Goal: Transaction & Acquisition: Book appointment/travel/reservation

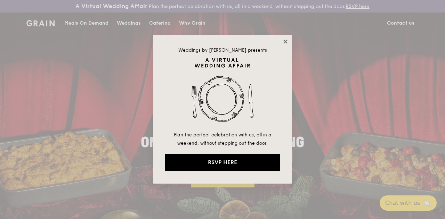
click at [285, 41] on icon at bounding box center [285, 42] width 4 height 4
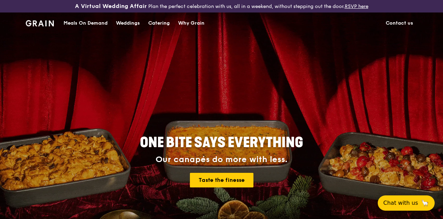
click at [79, 28] on div "Meals On Demand" at bounding box center [86, 23] width 44 height 21
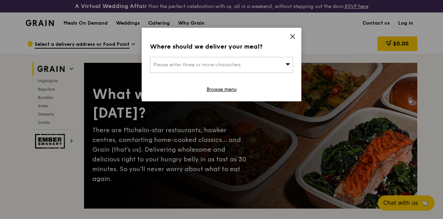
click at [271, 66] on div "Please enter three or more characters" at bounding box center [221, 65] width 143 height 16
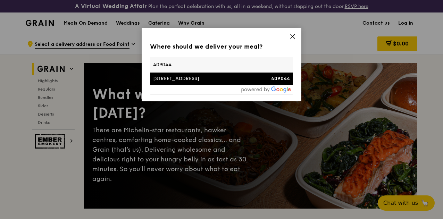
type input "409044"
click at [250, 80] on div "[STREET_ADDRESS]" at bounding box center [204, 78] width 103 height 7
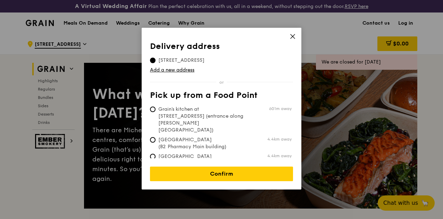
click at [243, 115] on span "Grain's kitchen at [STREET_ADDRESS] (entrance along [PERSON_NAME][GEOGRAPHIC_DA…" at bounding box center [202, 120] width 104 height 28
click at [156, 112] on input "Grain's kitchen at [STREET_ADDRESS] (entrance along [PERSON_NAME][GEOGRAPHIC_DA…" at bounding box center [153, 110] width 6 height 6
radio input "true"
click at [229, 72] on link "Add a new address" at bounding box center [221, 70] width 143 height 7
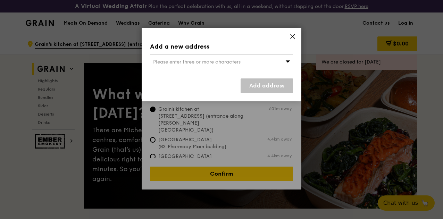
click at [227, 60] on span "Please enter three or more characters" at bounding box center [197, 62] width 88 height 6
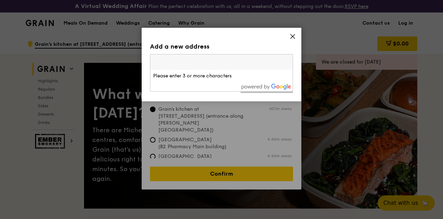
click at [293, 34] on icon at bounding box center [293, 36] width 6 height 6
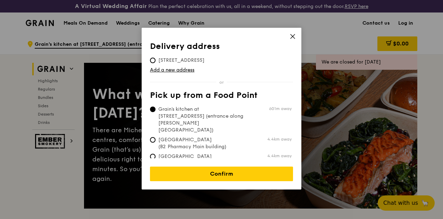
click at [179, 58] on span "[STREET_ADDRESS]" at bounding box center [181, 60] width 63 height 7
click at [156, 58] on input "[STREET_ADDRESS]" at bounding box center [153, 61] width 6 height 6
radio input "true"
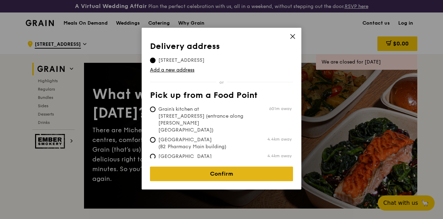
click at [221, 169] on link "Confirm" at bounding box center [221, 174] width 143 height 15
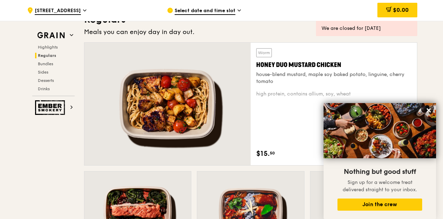
scroll to position [486, 0]
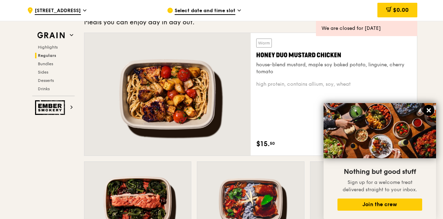
click at [429, 110] on icon at bounding box center [429, 110] width 4 height 4
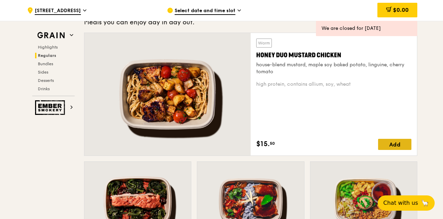
click at [403, 150] on div "Add" at bounding box center [394, 144] width 33 height 11
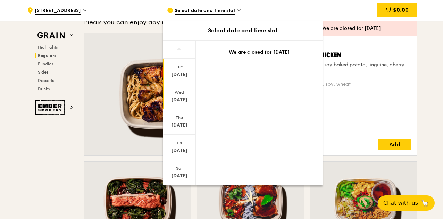
click at [179, 102] on div "[DATE]" at bounding box center [179, 100] width 31 height 7
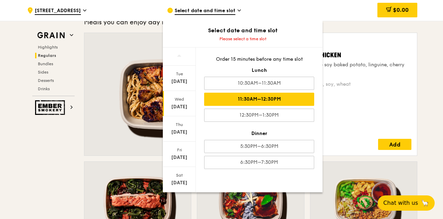
click at [252, 93] on div "11:30AM–12:30PM" at bounding box center [259, 99] width 110 height 13
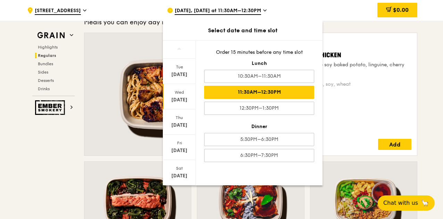
click at [284, 91] on div "11:30AM–12:30PM" at bounding box center [259, 92] width 110 height 13
click at [416, 92] on div "Warm Honey Duo Mustard Chicken house-blend mustard, maple soy baked potato, lin…" at bounding box center [334, 94] width 166 height 123
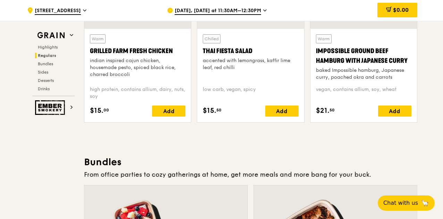
scroll to position [831, 0]
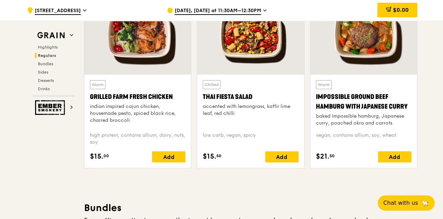
click at [164, 162] on div "Add" at bounding box center [168, 156] width 33 height 11
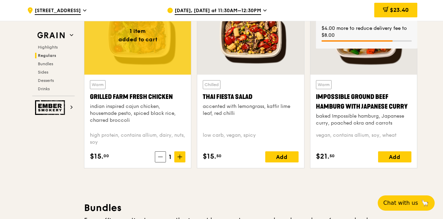
click at [247, 8] on span "[DATE], [DATE] at 11:30AM–12:30PM" at bounding box center [218, 11] width 87 height 8
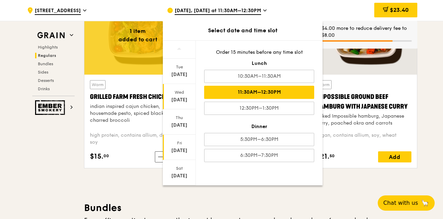
click at [183, 137] on div "[DATE]" at bounding box center [179, 147] width 33 height 25
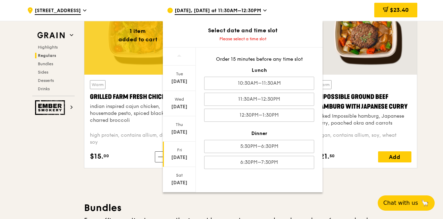
click at [183, 137] on div "[DATE]" at bounding box center [179, 128] width 33 height 25
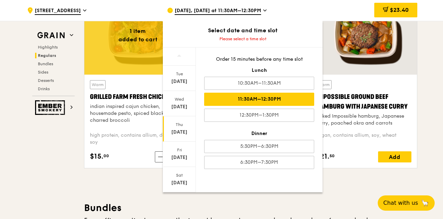
click at [297, 102] on div "11:30AM–12:30PM" at bounding box center [259, 99] width 110 height 13
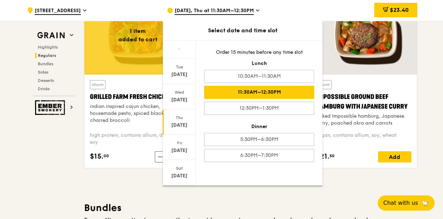
click at [418, 99] on div "Warm Impossible Ground Beef Hamburg with Japanese [PERSON_NAME] baked Impossibl…" at bounding box center [363, 84] width 113 height 179
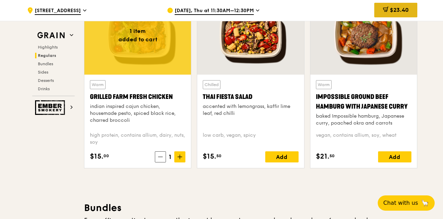
click at [389, 16] on div "$23.40" at bounding box center [396, 10] width 43 height 15
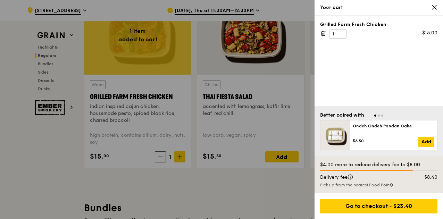
click at [432, 8] on icon at bounding box center [435, 7] width 6 height 6
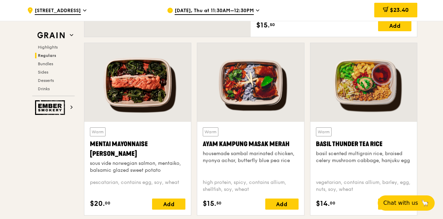
scroll to position [518, 0]
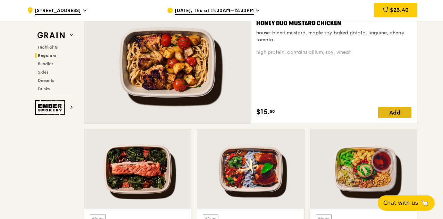
click at [395, 118] on div "Add" at bounding box center [394, 112] width 33 height 11
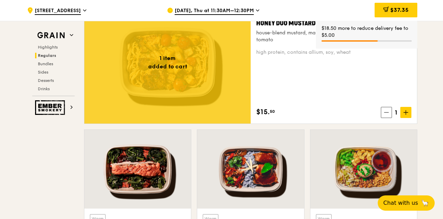
click at [395, 13] on span "$37.35" at bounding box center [400, 10] width 18 height 7
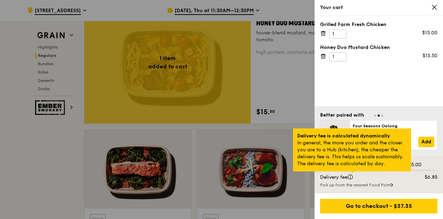
click at [352, 173] on div at bounding box center [352, 173] width 3 height 2
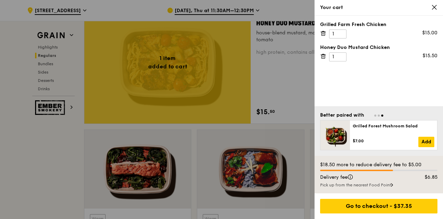
click at [436, 8] on icon at bounding box center [435, 7] width 6 height 6
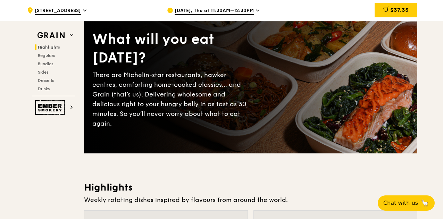
scroll to position [0, 0]
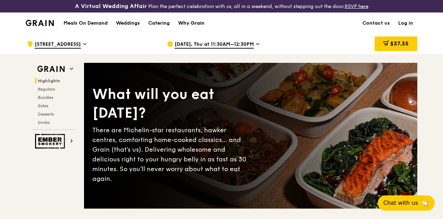
click at [179, 28] on div "Why Grain" at bounding box center [191, 23] width 26 height 21
click at [162, 27] on div "Catering" at bounding box center [159, 23] width 22 height 21
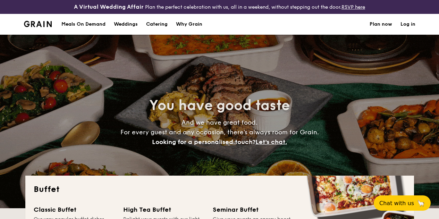
select select
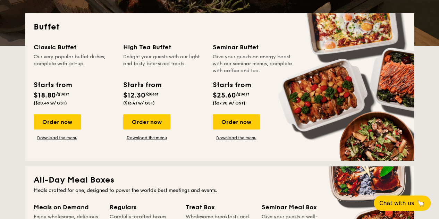
scroll to position [174, 0]
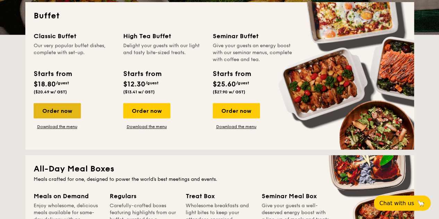
click at [46, 118] on div "Order now" at bounding box center [57, 110] width 47 height 15
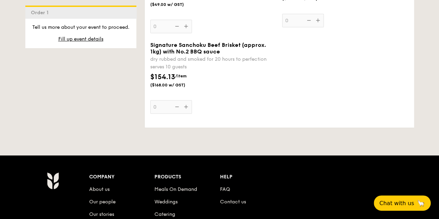
scroll to position [973, 0]
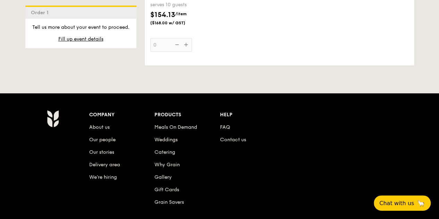
select select
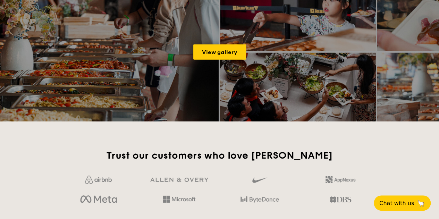
scroll to position [193, 0]
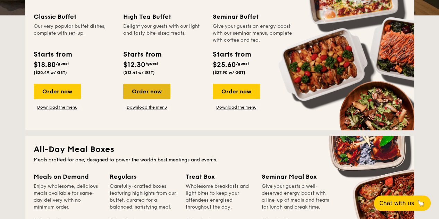
click at [146, 90] on div "Order now" at bounding box center [146, 91] width 47 height 15
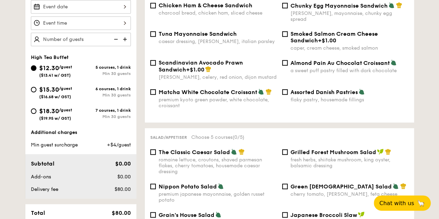
scroll to position [174, 0]
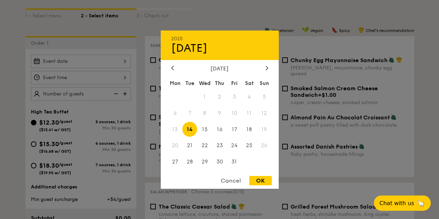
click at [91, 66] on div "2025 Oct 14 October 2025 Mon Tue Wed Thu Fri Sat Sun 1 2 3 4 5 6 7 8 9 10 11 12…" at bounding box center [81, 62] width 100 height 14
click at [265, 61] on div "2025 Oct 14 October 2025 Mon Tue Wed Thu Fri Sat Sun 1 2 3 4 5 6 7 8 9 10 11 12…" at bounding box center [220, 109] width 118 height 158
click at [266, 67] on icon at bounding box center [267, 68] width 3 height 5
click at [251, 106] on span "13" at bounding box center [249, 113] width 15 height 15
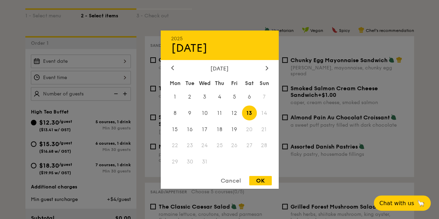
click at [258, 181] on div "OK" at bounding box center [260, 180] width 23 height 9
type input "Dec 13, 2025"
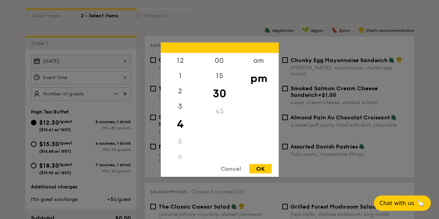
click at [108, 81] on div "12 1 2 3 4 5 6 7 8 9 10 11 00 15 30 45 am pm Cancel OK" at bounding box center [81, 78] width 100 height 14
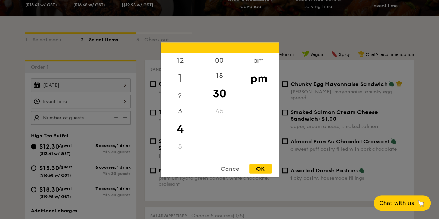
scroll to position [139, 0]
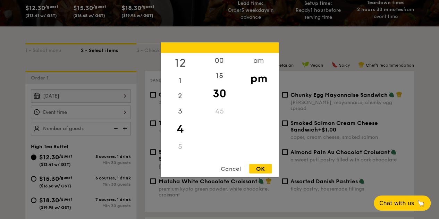
click at [182, 64] on div "12" at bounding box center [180, 63] width 39 height 20
click at [222, 66] on div "00" at bounding box center [219, 63] width 39 height 20
click at [258, 164] on div "12 1 2 3 4 5 6 7 8 9 10 11 00 15 30 45 am pm Cancel OK" at bounding box center [220, 109] width 118 height 134
click at [259, 166] on div "OK" at bounding box center [260, 168] width 23 height 9
type input "12:00PM"
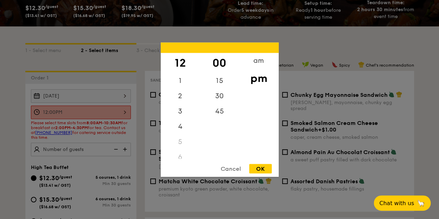
click at [107, 114] on div "12:00PM 12 1 2 3 4 5 6 7 8 9 10 11 00 15 30 45 am pm Cancel OK" at bounding box center [81, 113] width 100 height 14
click at [252, 166] on div "OK" at bounding box center [260, 168] width 23 height 9
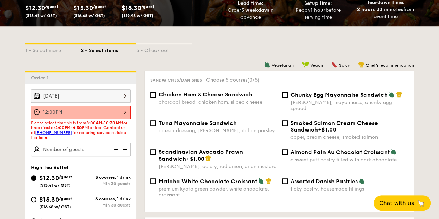
click at [124, 153] on img at bounding box center [126, 149] width 10 height 13
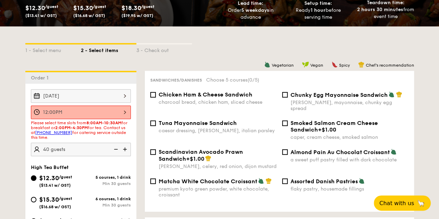
click at [124, 156] on img at bounding box center [126, 149] width 10 height 13
type input "60 guests"
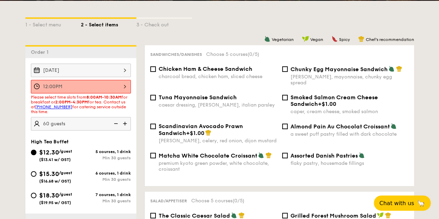
scroll to position [174, 0]
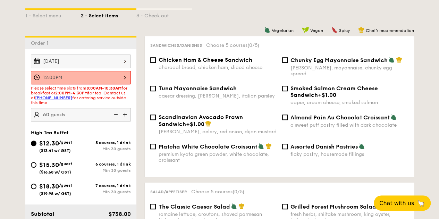
click at [230, 63] on span "Chicken Ham & Cheese Sandwich" at bounding box center [206, 60] width 94 height 7
click at [156, 63] on input "Chicken Ham & Cheese Sandwich charcoal bread, chicken ham, sliced cheese" at bounding box center [153, 60] width 6 height 6
checkbox input "true"
click at [228, 154] on div "premium kyoto green powder, white chocolate, croissant" at bounding box center [218, 157] width 118 height 12
click at [156, 149] on input "Matcha White Chocolate Croissant premium kyoto green powder, white chocolate, c…" at bounding box center [153, 147] width 6 height 6
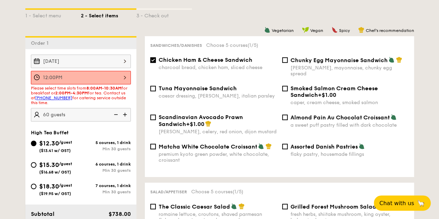
checkbox input "true"
click at [295, 118] on span "Almond Pain Au Chocolat Croissant" at bounding box center [340, 117] width 99 height 7
click at [288, 118] on input "Almond Pain Au Chocolat Croissant a sweet puff pastry filled with dark chocolate" at bounding box center [285, 118] width 6 height 6
checkbox input "true"
click at [298, 64] on span "Chunky Egg Mayonnaise Sandwich" at bounding box center [339, 60] width 97 height 7
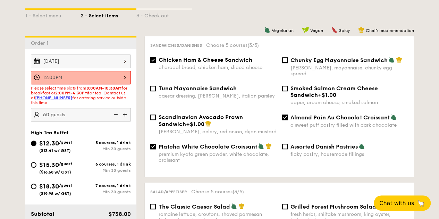
click at [288, 63] on input "Chunky Egg Mayonnaise Sandwich dijon mustard, mayonnaise, chunky egg spread" at bounding box center [285, 60] width 6 height 6
checkbox input "true"
drag, startPoint x: 148, startPoint y: 89, endPoint x: 149, endPoint y: 93, distance: 4.4
click at [149, 90] on div "Tuna Mayonnaise Sandwich caesar dressing, gherkin, italian parsley" at bounding box center [214, 92] width 132 height 14
click at [153, 87] on input "Tuna Mayonnaise Sandwich caesar dressing, gherkin, italian parsley" at bounding box center [153, 89] width 6 height 6
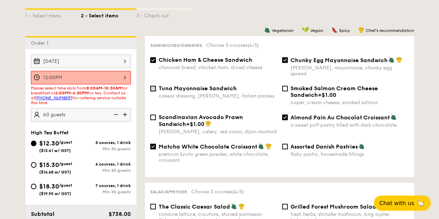
checkbox input "true"
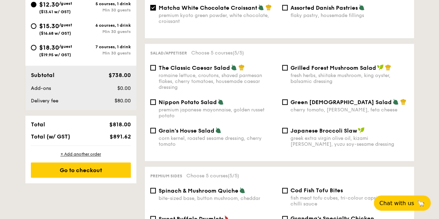
click at [255, 132] on div "Grain's House Salad" at bounding box center [218, 130] width 118 height 7
click at [156, 132] on input "Grain's House Salad corn kernel, roasted sesame dressing, cherry tomato" at bounding box center [153, 131] width 6 height 6
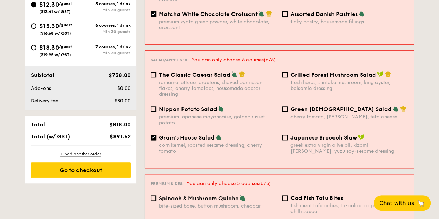
click at [255, 134] on div "Grain's House Salad" at bounding box center [218, 137] width 118 height 7
click at [156, 135] on input "Grain's House Salad corn kernel, roasted sesame dressing, cherry tomato" at bounding box center [154, 138] width 6 height 6
checkbox input "false"
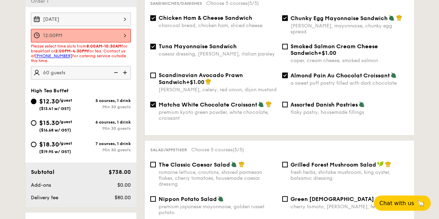
scroll to position [208, 0]
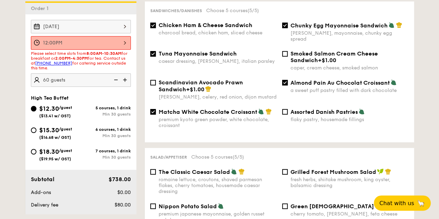
click at [253, 129] on div "premium kyoto green powder, white chocolate, croissant" at bounding box center [218, 123] width 118 height 12
click at [156, 115] on input "Matcha White Chocolate Croissant premium kyoto green powder, white chocolate, c…" at bounding box center [153, 112] width 6 height 6
checkbox input "false"
drag, startPoint x: 233, startPoint y: 56, endPoint x: 238, endPoint y: 44, distance: 13.4
click at [233, 56] on span "Tuna Mayonnaise Sandwich" at bounding box center [198, 53] width 78 height 7
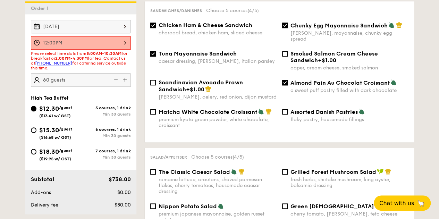
click at [156, 56] on input "Tuna Mayonnaise Sandwich caesar dressing, gherkin, italian parsley" at bounding box center [153, 54] width 6 height 6
checkbox input "false"
click at [241, 36] on div "charcoal bread, chicken ham, sliced cheese" at bounding box center [218, 33] width 118 height 6
click at [156, 28] on input "Chicken Ham & Cheese Sandwich charcoal bread, chicken ham, sliced cheese" at bounding box center [153, 26] width 6 height 6
checkbox input "false"
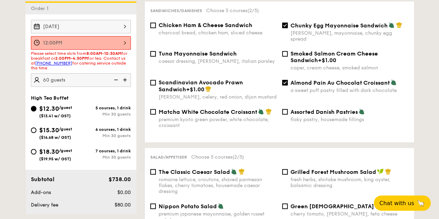
click at [334, 39] on div "dijon mustard, mayonnaise, chunky egg spread" at bounding box center [350, 36] width 118 height 12
click at [288, 28] on input "Chunky Egg Mayonnaise Sandwich dijon mustard, mayonnaise, chunky egg spread" at bounding box center [285, 26] width 6 height 6
checkbox input "false"
drag, startPoint x: 334, startPoint y: 93, endPoint x: 334, endPoint y: 101, distance: 8.3
click at [334, 93] on div "a sweet puff pastry filled with dark chocolate" at bounding box center [350, 91] width 118 height 6
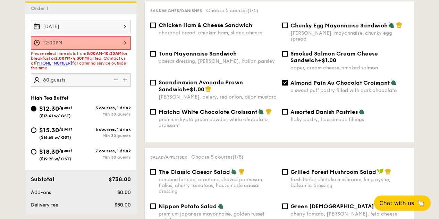
click at [288, 85] on input "Almond Pain Au Chocolat Croissant a sweet puff pastry filled with dark chocolate" at bounding box center [285, 83] width 6 height 6
checkbox input "false"
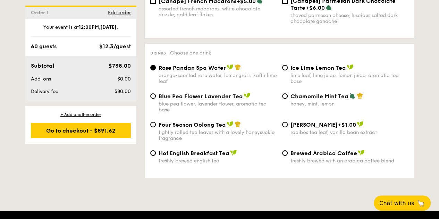
scroll to position [1181, 0]
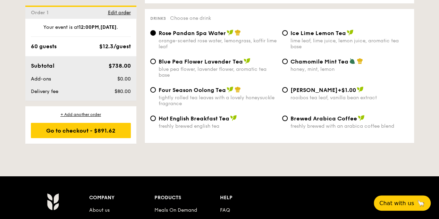
click at [297, 41] on div "lime leaf, lime juice, lemon juice, aromatic tea base" at bounding box center [350, 44] width 118 height 12
click at [288, 36] on input "Ice Lime Lemon Tea lime leaf, lime juice, lemon juice, aromatic tea base" at bounding box center [285, 33] width 6 height 6
radio input "true"
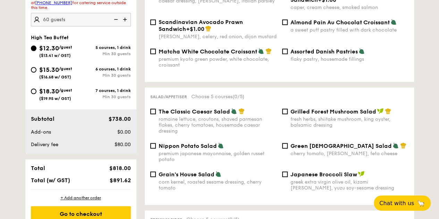
scroll to position [313, 0]
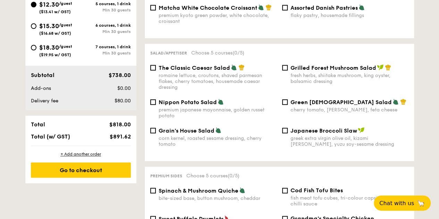
click at [224, 109] on div "Nippon Potato Salad premium japanese mayonnaise, golden russet potato" at bounding box center [218, 109] width 118 height 20
click at [156, 105] on input "Nippon Potato Salad premium japanese mayonnaise, golden russet potato" at bounding box center [153, 102] width 6 height 6
checkbox input "true"
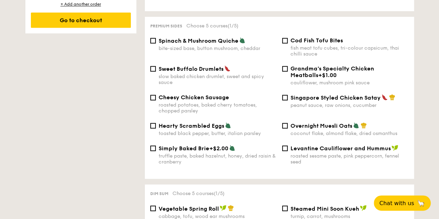
scroll to position [452, 0]
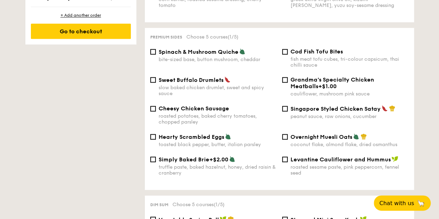
click at [215, 59] on div "Spinach & Mushroom Quiche bite-sized base, button mushroom, cheddar" at bounding box center [218, 55] width 118 height 14
click at [156, 55] on input "Spinach & Mushroom Quiche bite-sized base, button mushroom, cheddar" at bounding box center [153, 52] width 6 height 6
checkbox input "true"
click at [213, 83] on span "Sweet Buffalo Drumlets" at bounding box center [191, 80] width 65 height 7
click at [156, 83] on input "Sweet Buffalo Drumlets slow baked chicken drumlet, sweet and spicy sauce" at bounding box center [153, 80] width 6 height 6
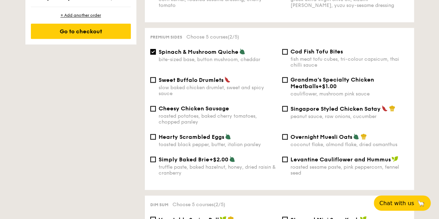
checkbox input "true"
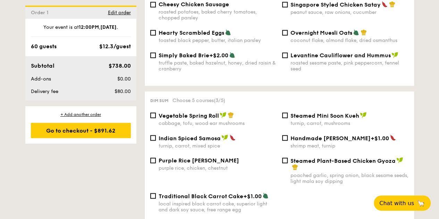
scroll to position [591, 0]
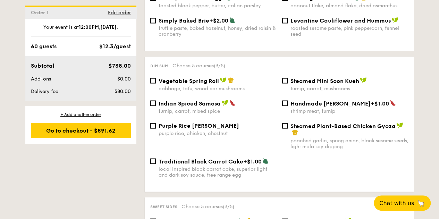
click at [206, 105] on span "Indian Spiced Samosa" at bounding box center [190, 103] width 62 height 7
click at [156, 105] on input "Indian Spiced Samosa turnip, carrot, mixed spice" at bounding box center [153, 103] width 6 height 6
checkbox input "true"
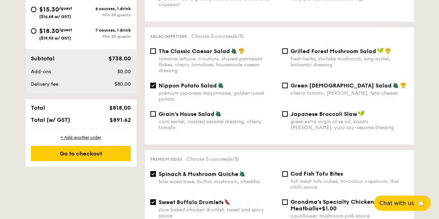
scroll to position [278, 0]
